Goal: Transaction & Acquisition: Book appointment/travel/reservation

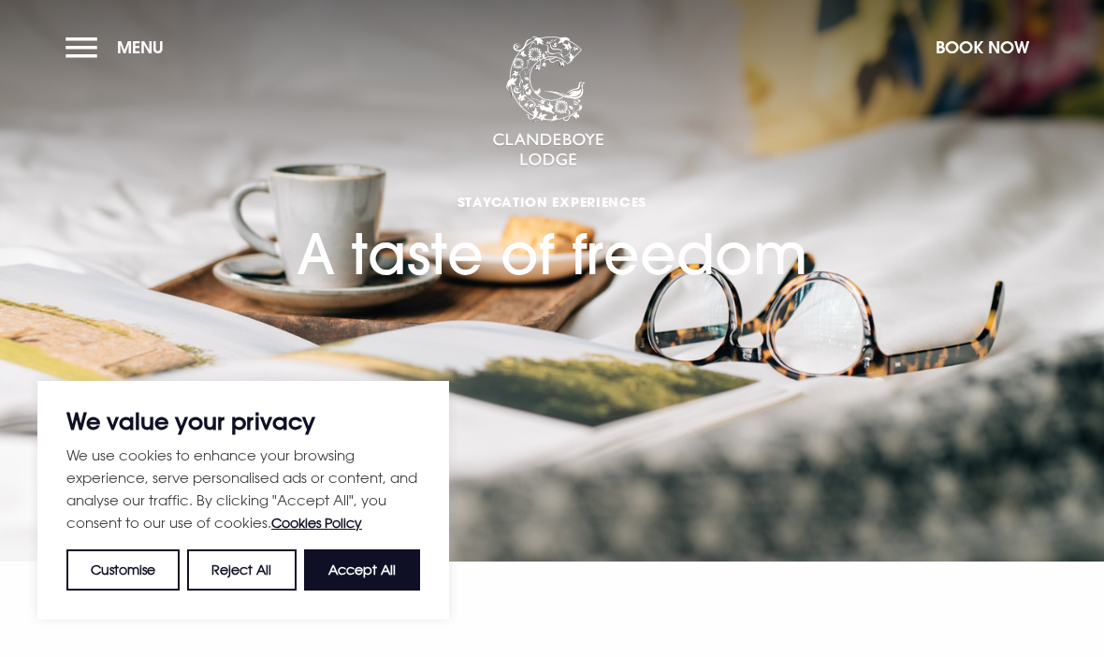
click at [371, 579] on button "Accept All" at bounding box center [362, 569] width 116 height 41
checkbox input "true"
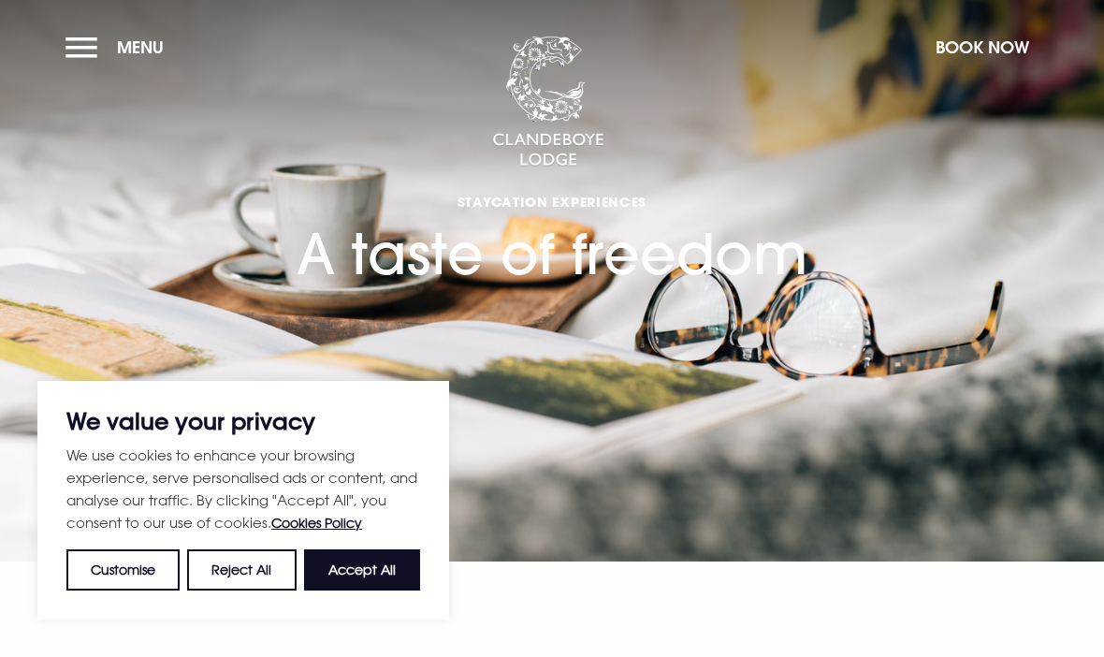
checkbox input "true"
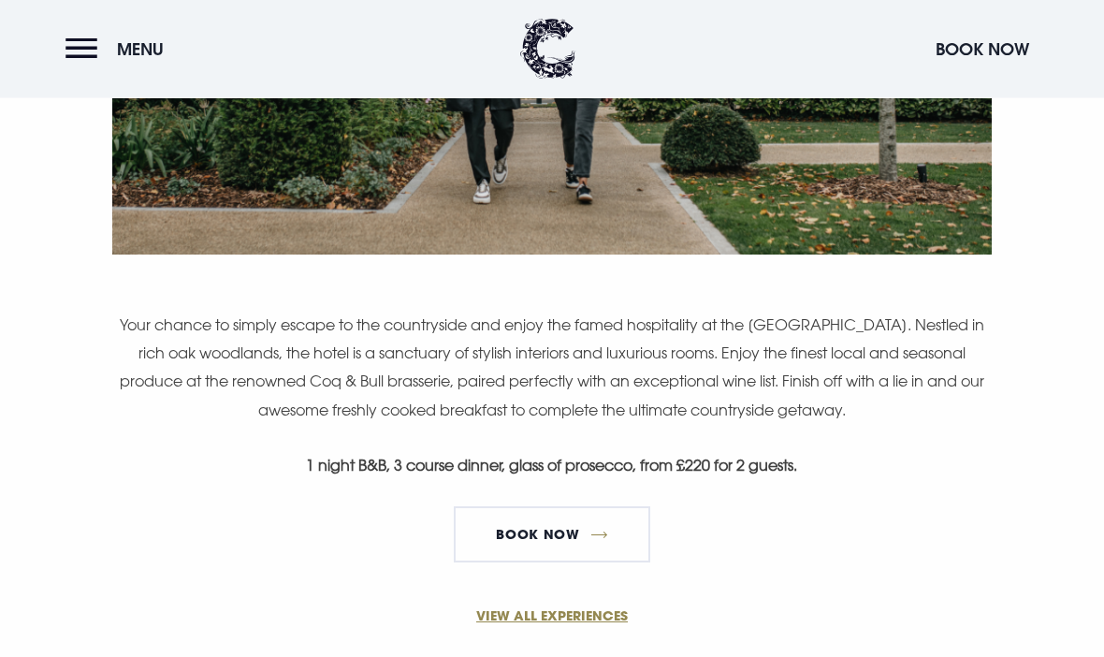
scroll to position [1080, 0]
click at [610, 532] on link "Book Now" at bounding box center [552, 534] width 196 height 56
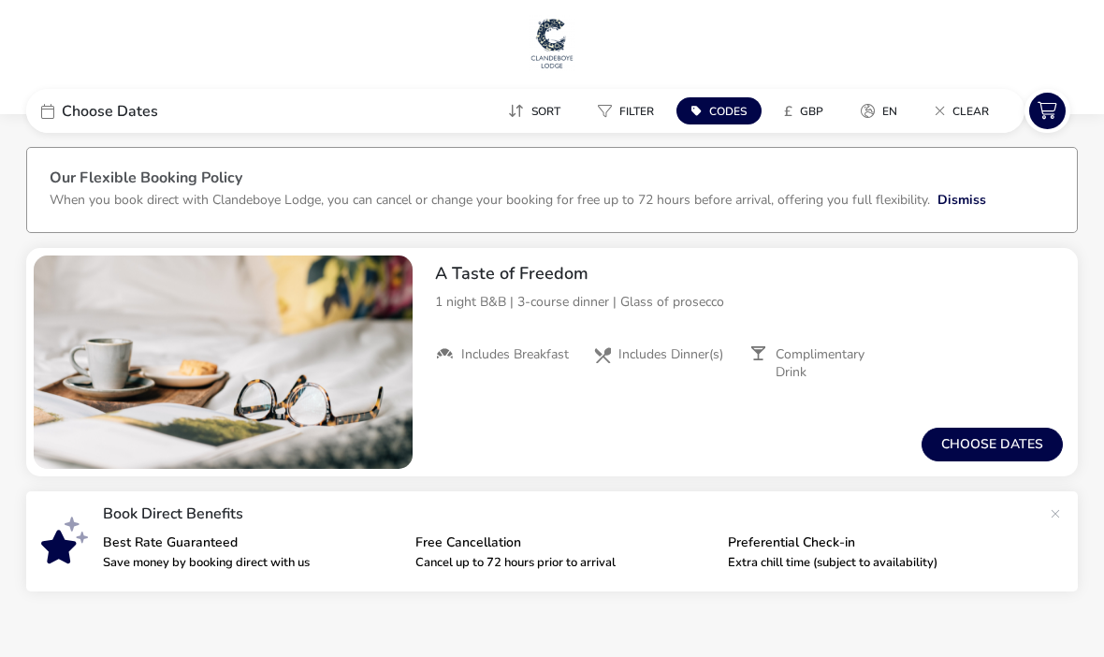
click at [992, 440] on button "Choose dates" at bounding box center [991, 444] width 141 height 34
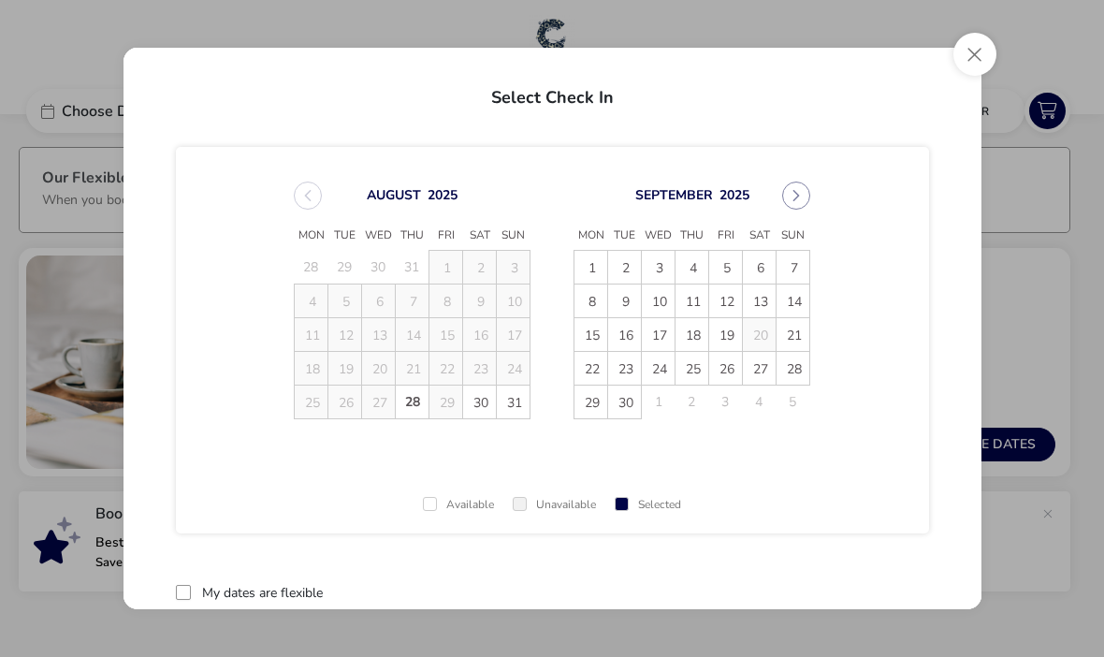
click at [494, 400] on span "30" at bounding box center [480, 402] width 33 height 33
click at [522, 401] on span "31" at bounding box center [514, 402] width 33 height 33
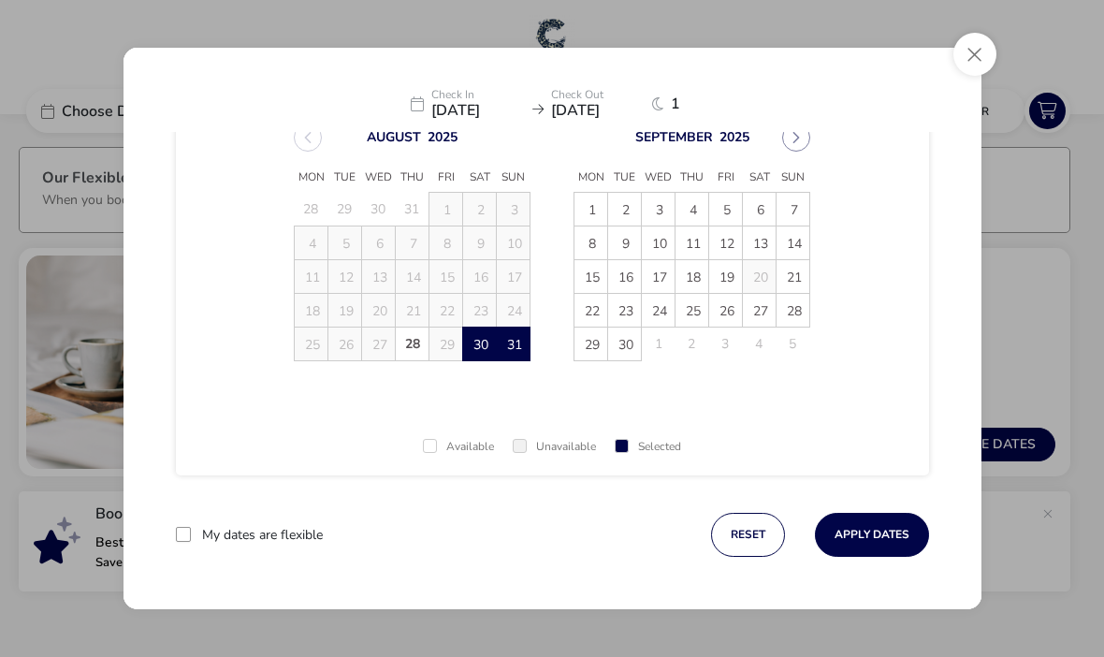
scroll to position [58, 0]
click at [868, 537] on button "Apply Dates" at bounding box center [872, 535] width 114 height 44
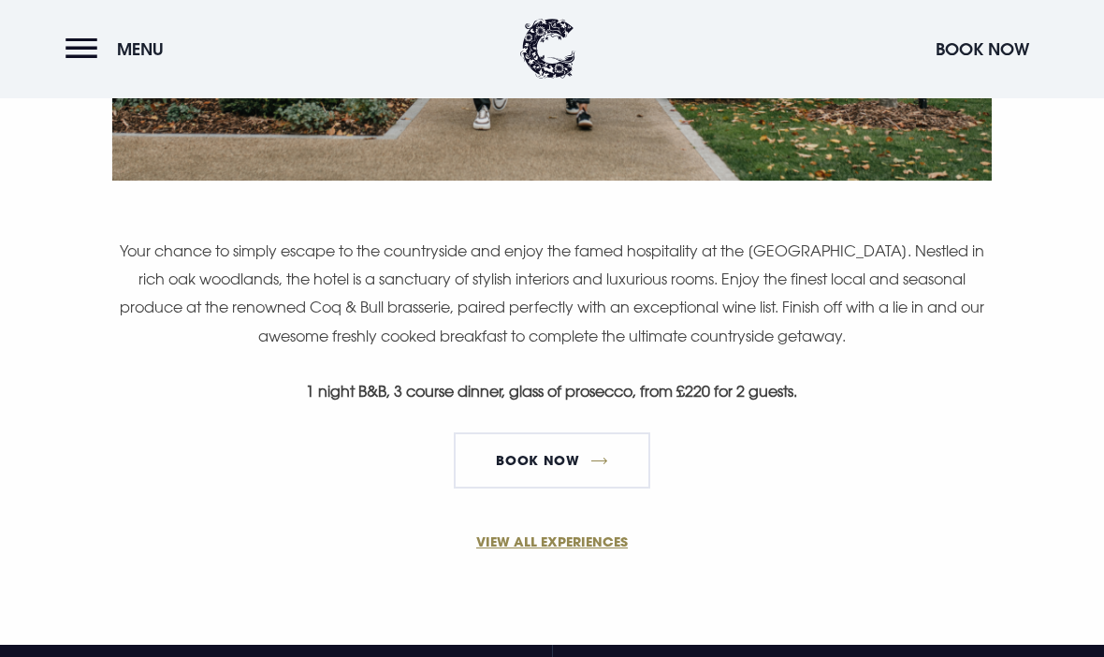
scroll to position [1154, 0]
click at [600, 460] on link "Book Now" at bounding box center [552, 460] width 196 height 56
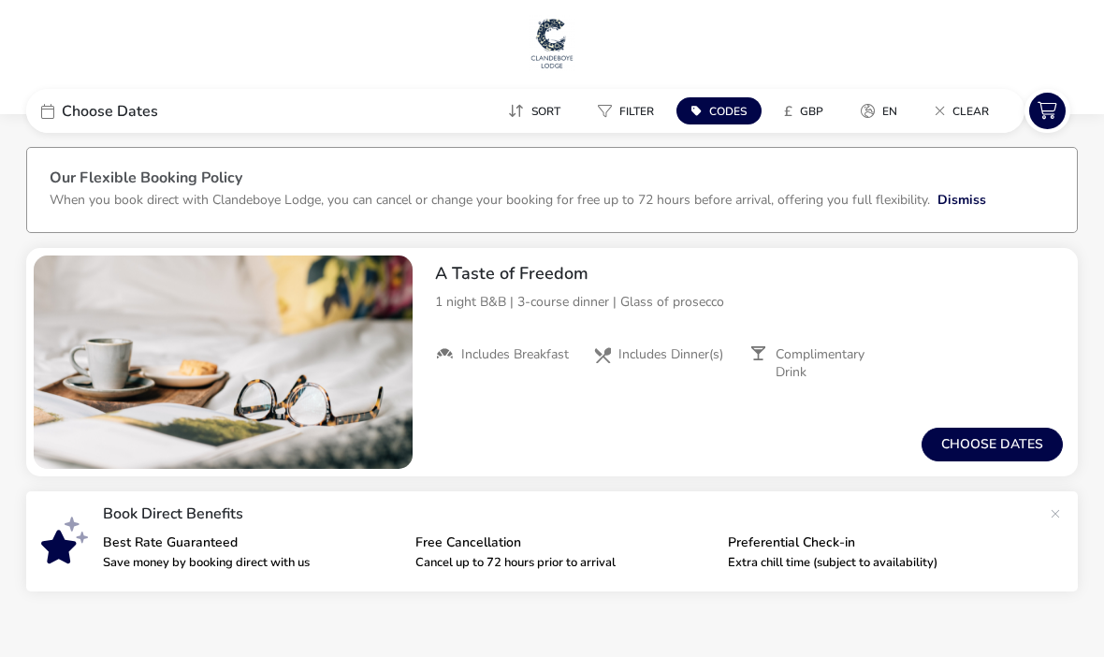
click at [983, 448] on button "Choose dates" at bounding box center [991, 444] width 141 height 34
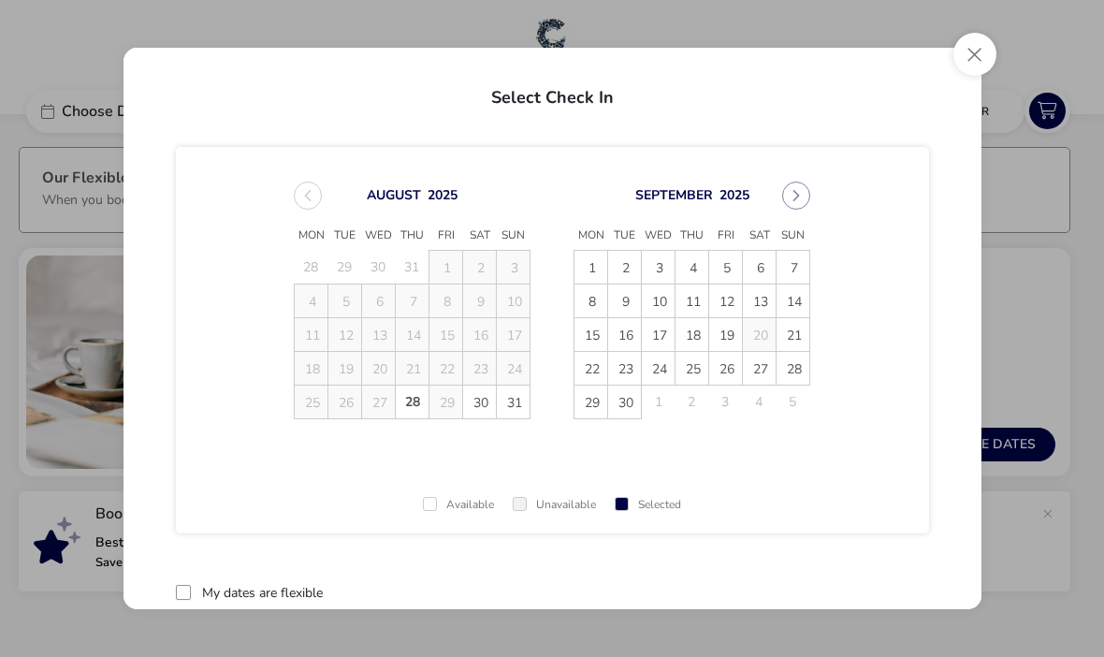
click at [489, 409] on span "30" at bounding box center [480, 402] width 33 height 33
click at [523, 405] on span "31" at bounding box center [514, 402] width 33 height 33
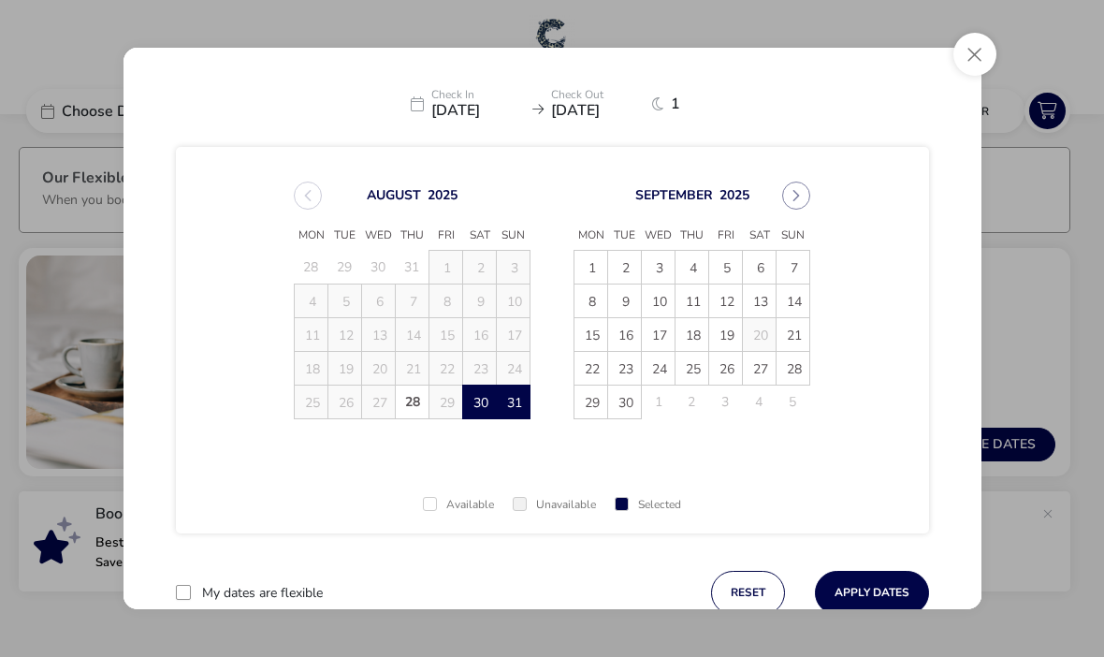
click at [886, 592] on button "Apply Dates" at bounding box center [872, 593] width 114 height 44
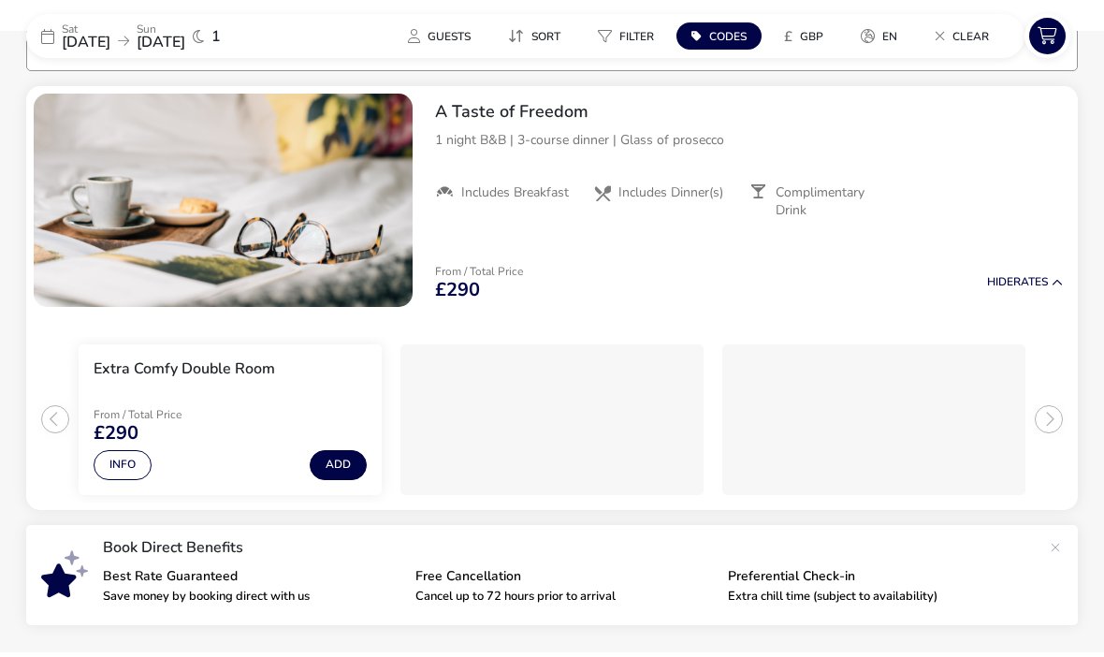
scroll to position [187, 0]
